Goal: Information Seeking & Learning: Check status

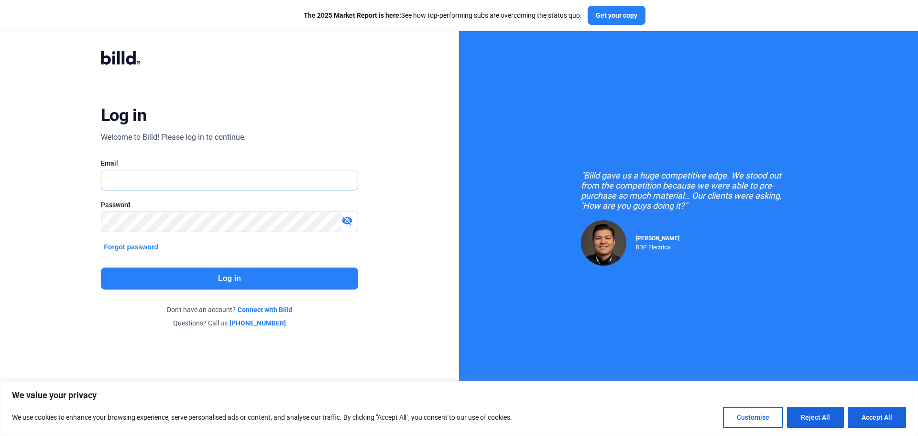
type input "[EMAIL_ADDRESS][DOMAIN_NAME]"
click at [262, 278] on button "Log in" at bounding box center [229, 278] width 257 height 22
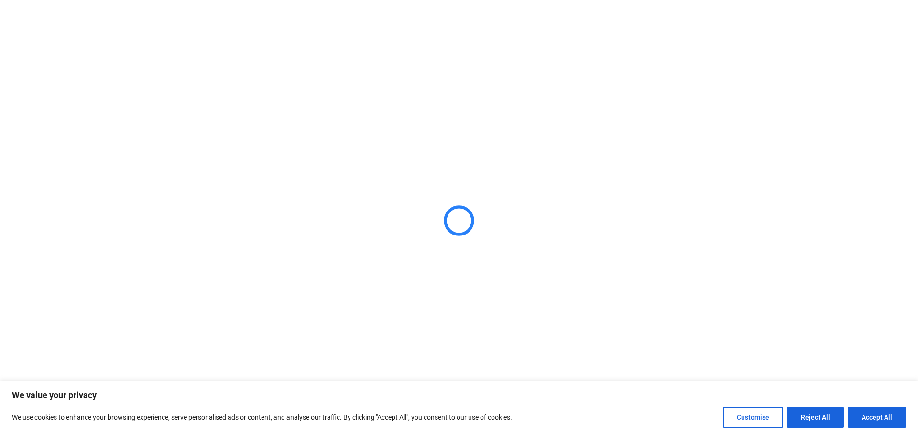
click at [872, 413] on button "Accept All" at bounding box center [877, 417] width 58 height 21
checkbox input "true"
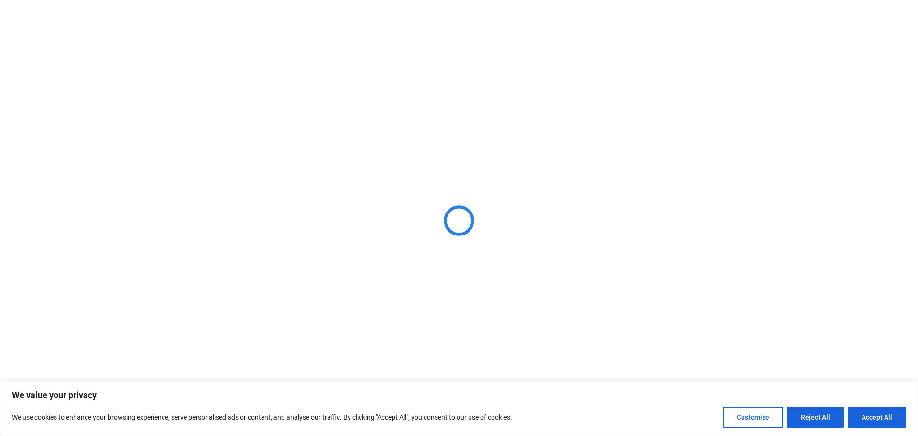
checkbox input "true"
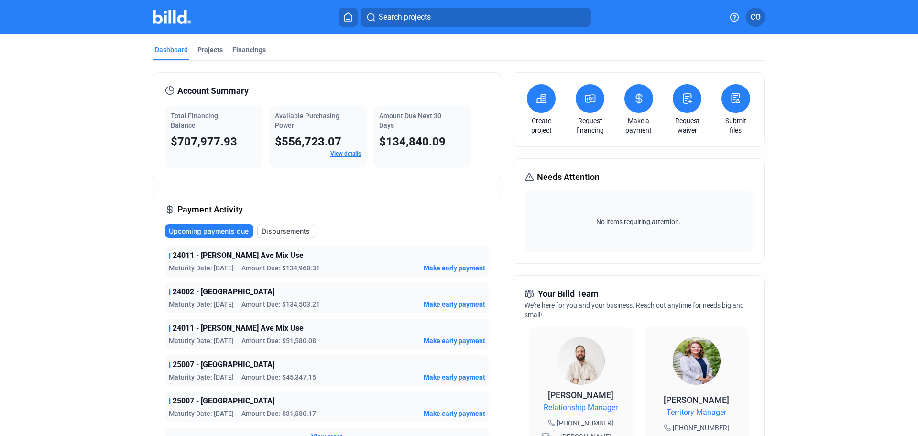
click at [348, 151] on link "View details" at bounding box center [346, 153] width 31 height 7
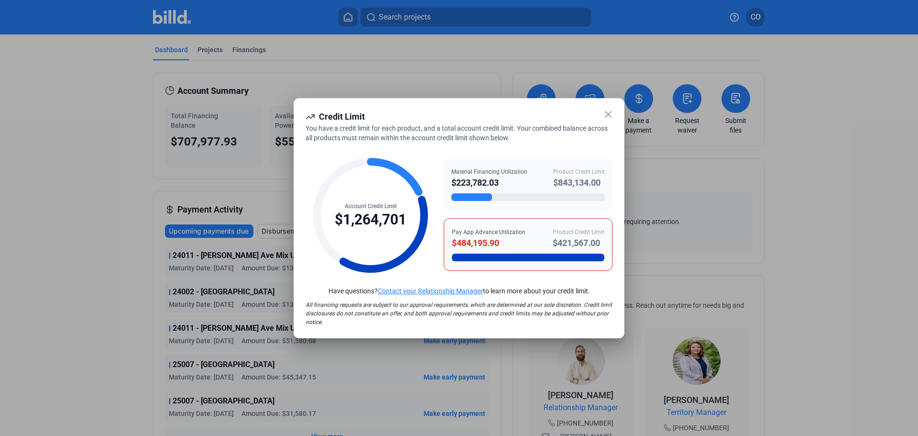
click at [608, 115] on icon at bounding box center [609, 114] width 6 height 6
